Goal: Transaction & Acquisition: Purchase product/service

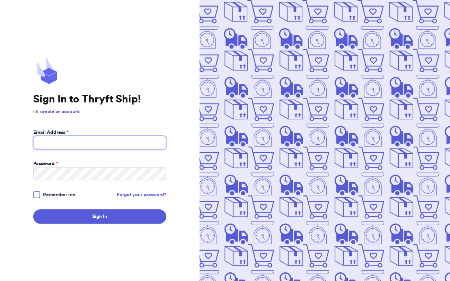
click at [69, 142] on input "Email Address *" at bounding box center [99, 142] width 133 height 13
type input "[EMAIL_ADDRESS][DOMAIN_NAME]"
click at [36, 194] on div at bounding box center [36, 194] width 7 height 7
click at [0, 0] on input "Remember me" at bounding box center [0, 0] width 0 height 0
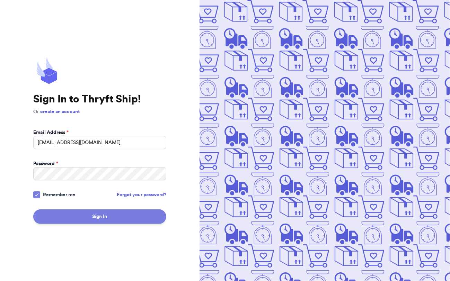
click at [80, 216] on button "Sign In" at bounding box center [99, 216] width 133 height 15
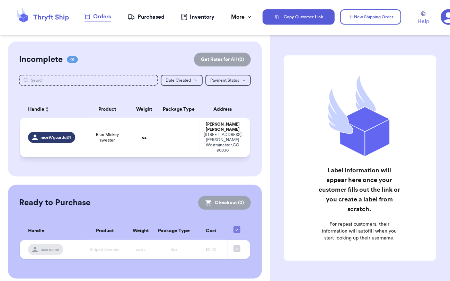
click at [193, 136] on td at bounding box center [179, 137] width 42 height 39
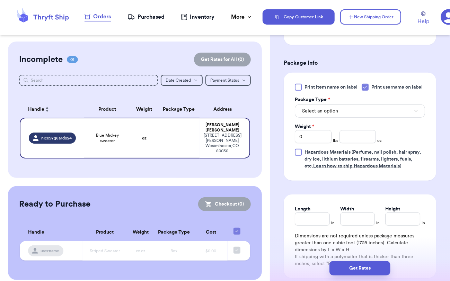
scroll to position [312, 0]
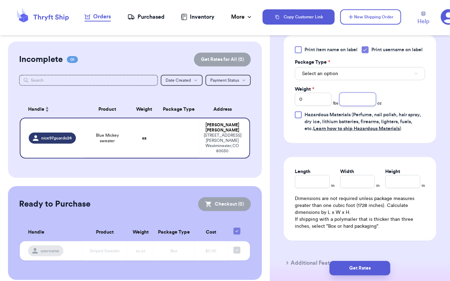
click at [349, 106] on input "number" at bounding box center [357, 99] width 36 height 13
type input "5"
click at [408, 112] on div "Print item name on label Print username on label Package Type * Select an optio…" at bounding box center [360, 89] width 130 height 86
click at [345, 80] on button "Select an option" at bounding box center [360, 73] width 130 height 13
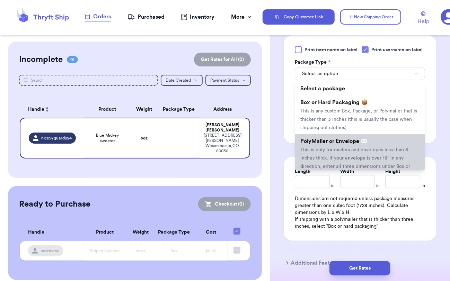
click at [339, 170] on span "This is only for mailers and envelopes less than 3 inches thick. If your envelo…" at bounding box center [355, 162] width 110 height 30
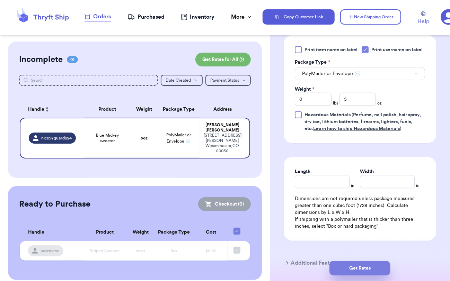
click at [361, 264] on button "Get Rates" at bounding box center [359, 268] width 61 height 15
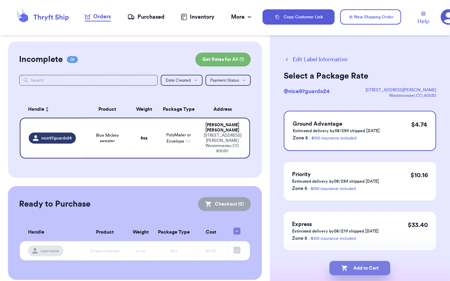
click at [356, 268] on button "Add to Cart" at bounding box center [359, 268] width 61 height 15
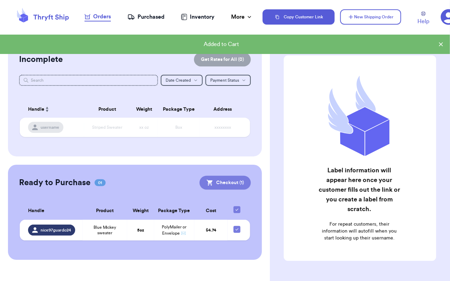
click at [216, 185] on button "Checkout ( 1 )" at bounding box center [224, 183] width 51 height 14
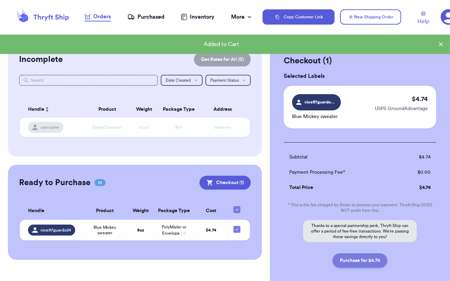
click at [348, 258] on button "Purchase for $4.74" at bounding box center [359, 260] width 55 height 15
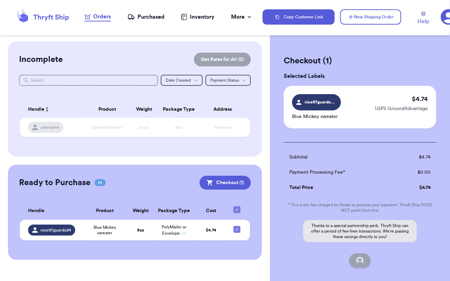
checkbox input "false"
checkbox input "true"
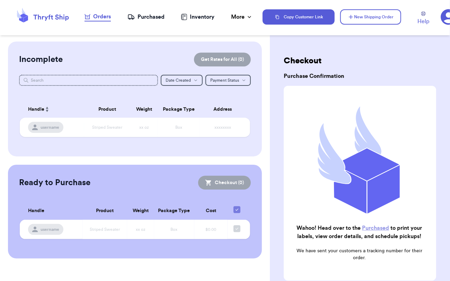
click at [377, 225] on link "Purchased" at bounding box center [375, 228] width 27 height 6
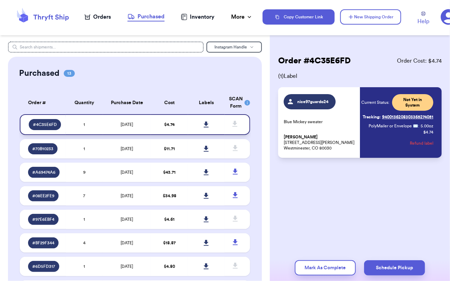
click at [204, 125] on icon at bounding box center [206, 124] width 5 height 6
